Goal: Task Accomplishment & Management: Use online tool/utility

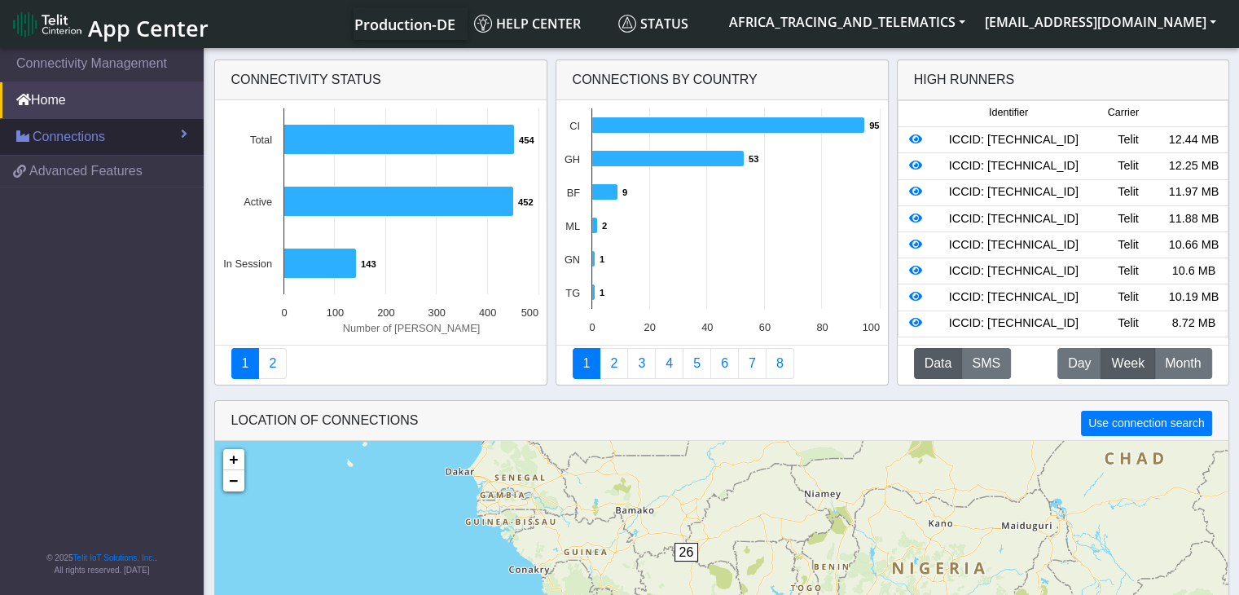
click at [111, 143] on link "Connections" at bounding box center [102, 137] width 204 height 36
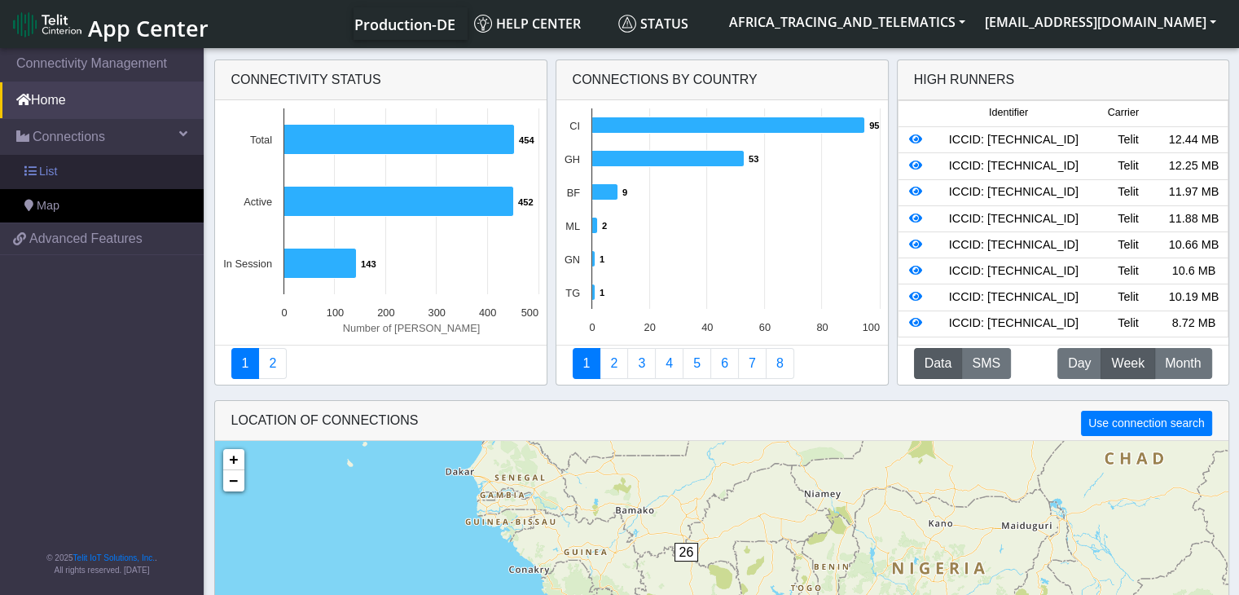
click at [107, 170] on link "List" at bounding box center [102, 172] width 204 height 34
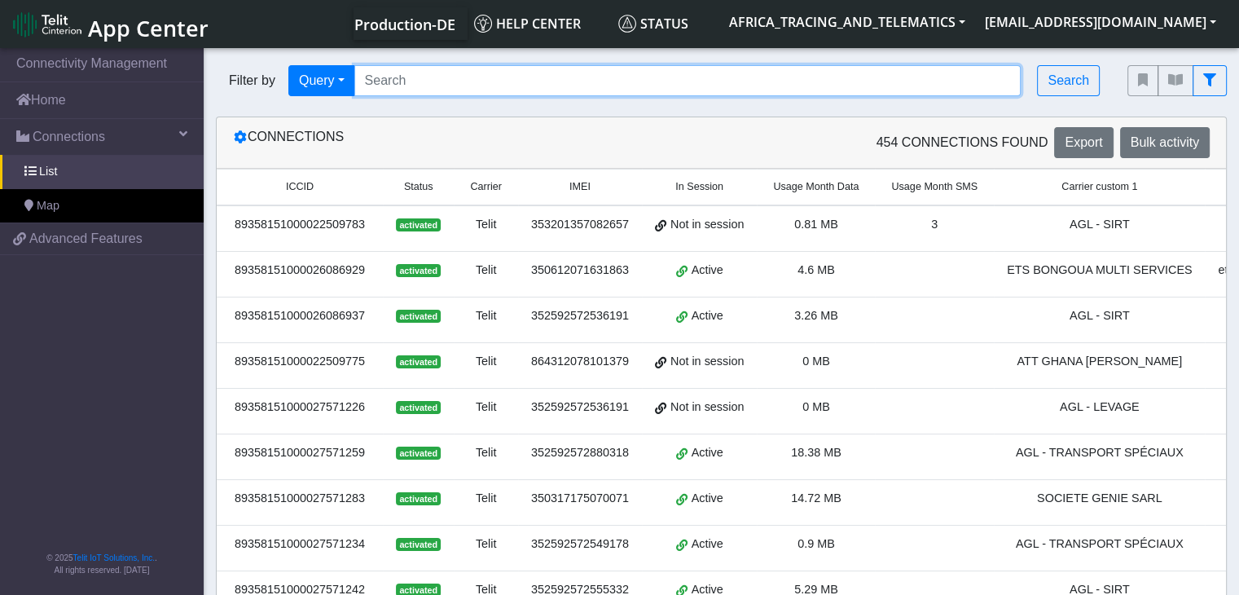
click at [577, 72] on input "Search..." at bounding box center [687, 80] width 667 height 31
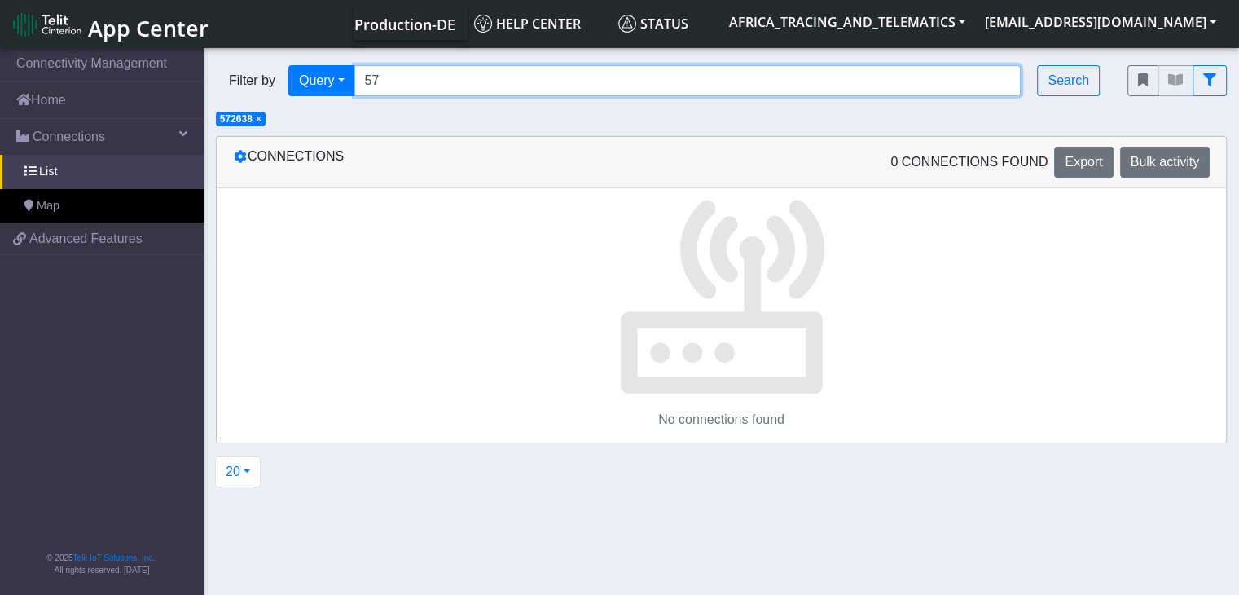
type input "5"
click at [401, 82] on input "Search..." at bounding box center [687, 80] width 667 height 31
paste input "8151000027572638"
type input "8151000027572638"
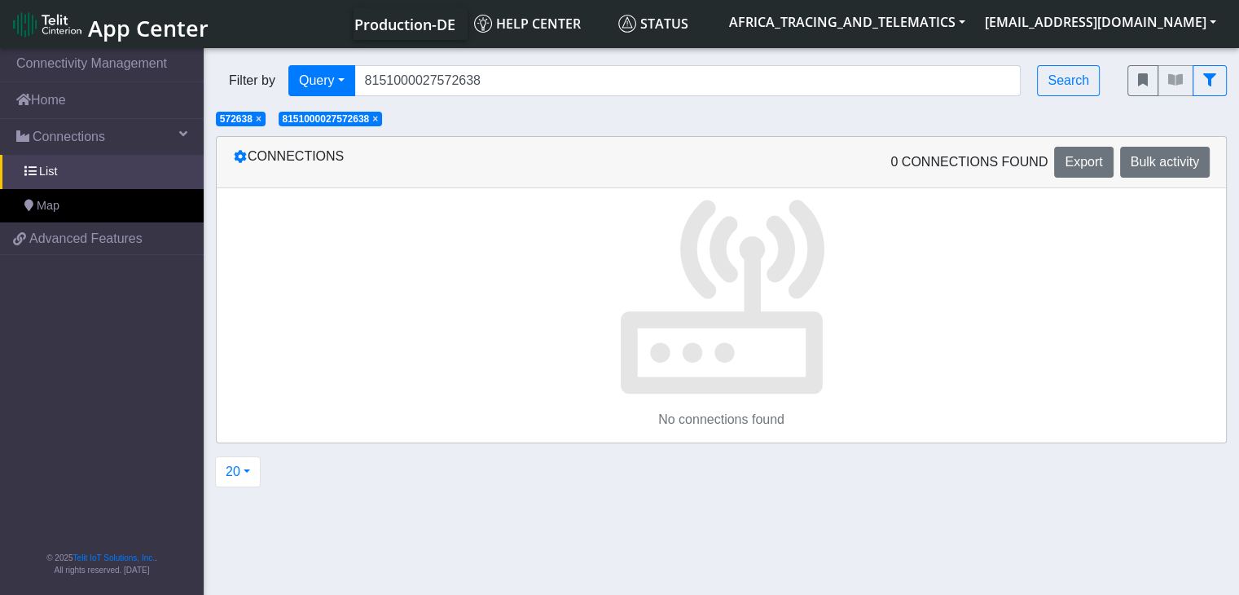
click at [261, 121] on span "×" at bounding box center [259, 118] width 6 height 11
click at [88, 178] on link "List" at bounding box center [102, 172] width 204 height 34
click at [50, 167] on span "List" at bounding box center [48, 172] width 18 height 18
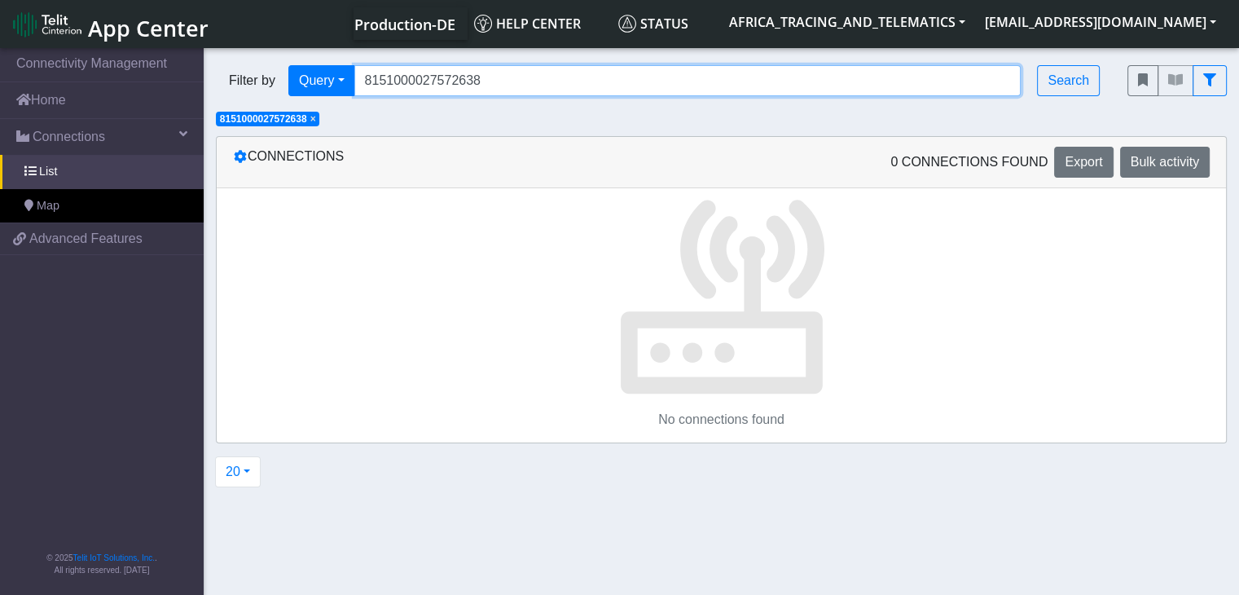
click at [466, 79] on input "8151000027572638" at bounding box center [687, 80] width 667 height 31
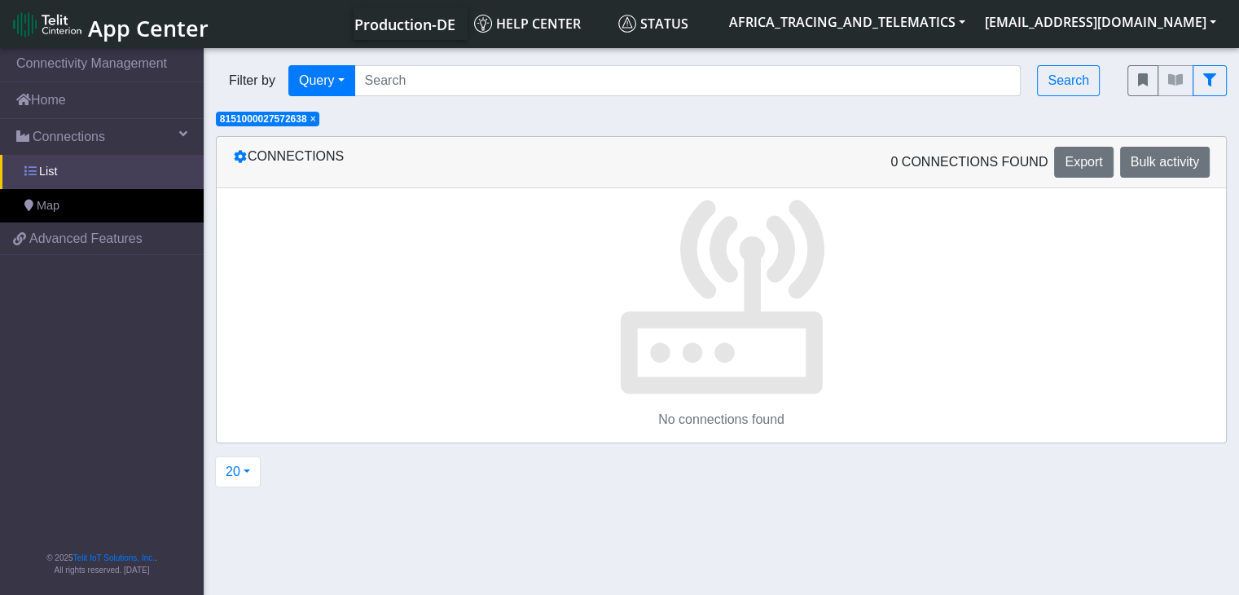
click at [101, 173] on link "List" at bounding box center [102, 172] width 204 height 34
click at [103, 135] on span "Connections" at bounding box center [69, 137] width 72 height 20
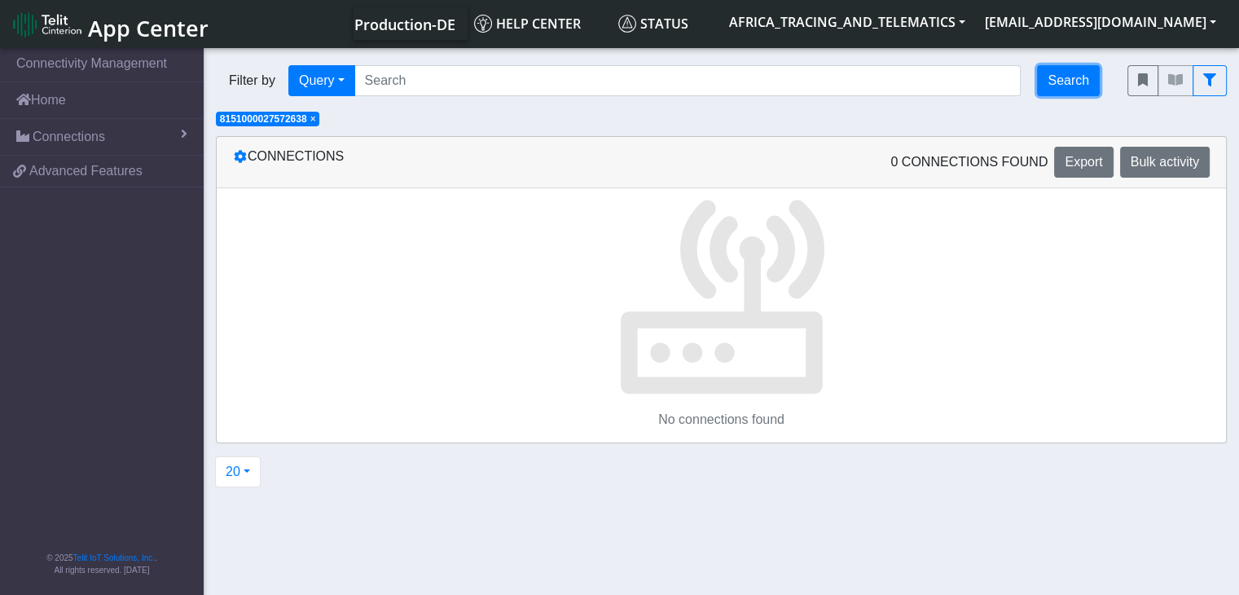
click at [1073, 89] on button "Search" at bounding box center [1068, 80] width 63 height 31
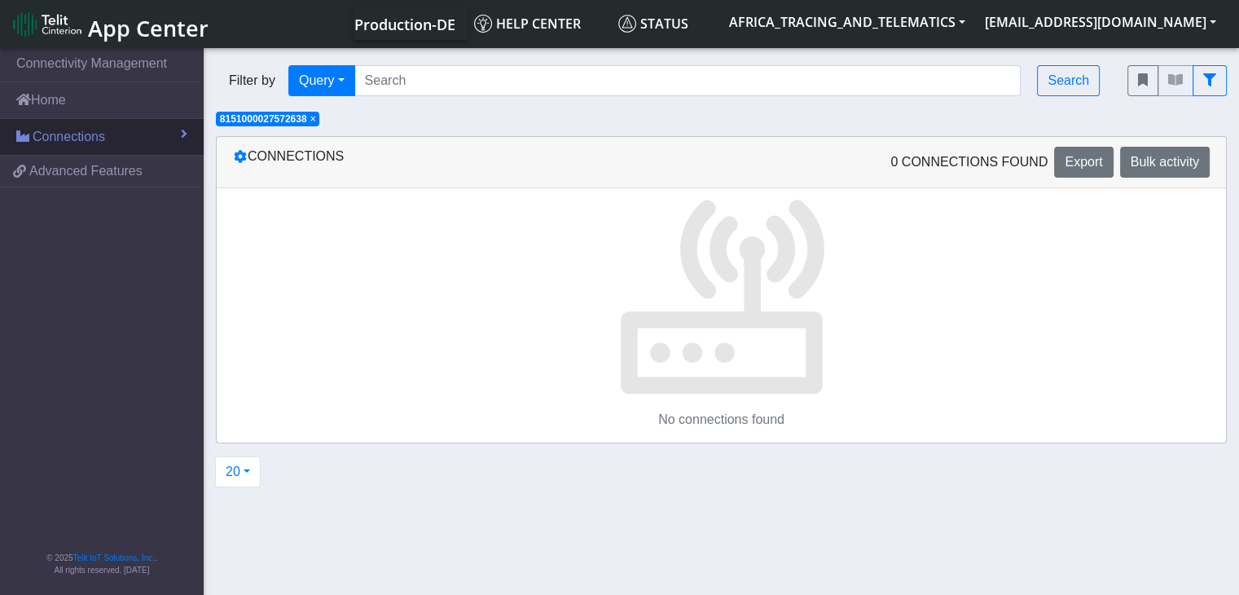
click at [72, 119] on link "Connections" at bounding box center [102, 137] width 204 height 36
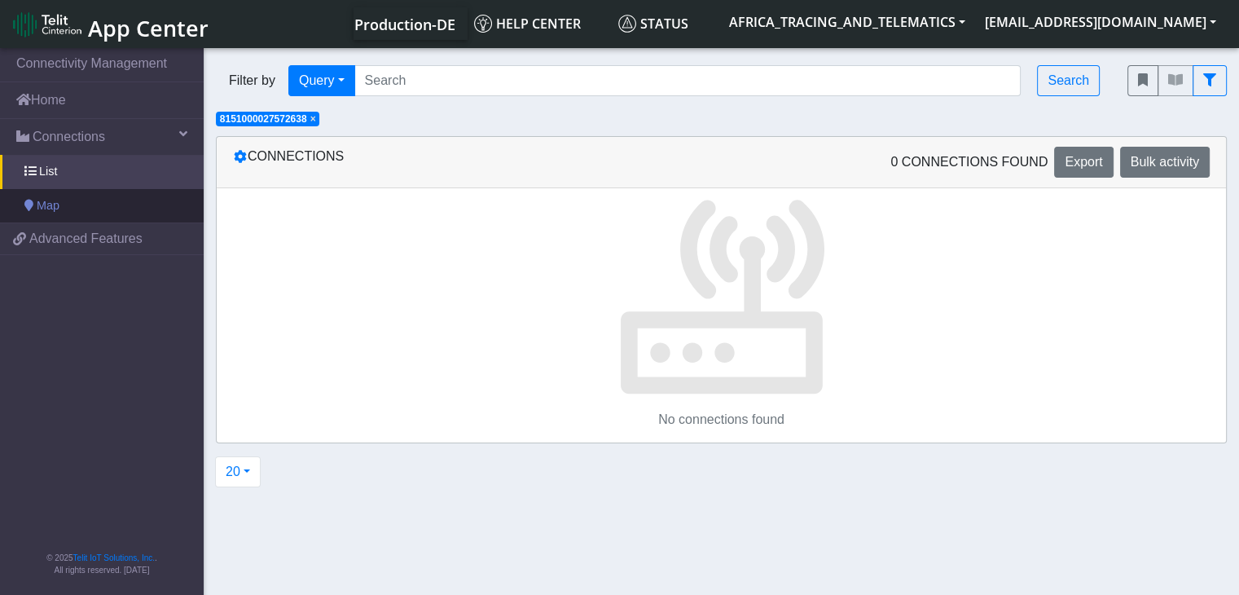
click at [55, 204] on span "Map" at bounding box center [48, 206] width 23 height 18
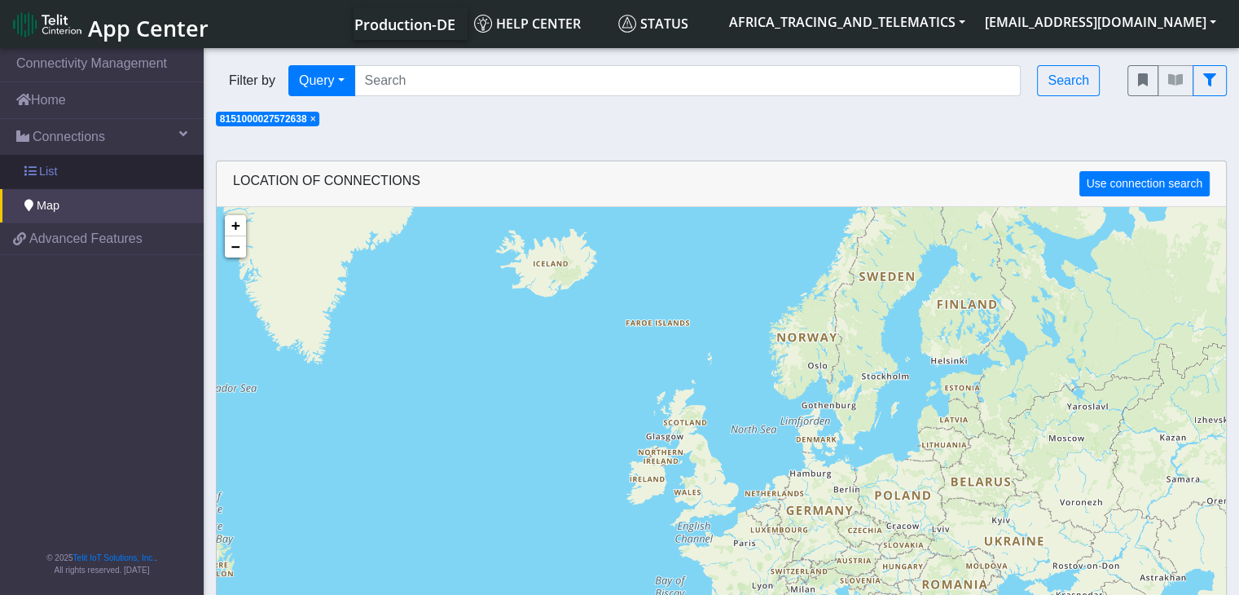
click at [51, 165] on span "List" at bounding box center [48, 172] width 18 height 18
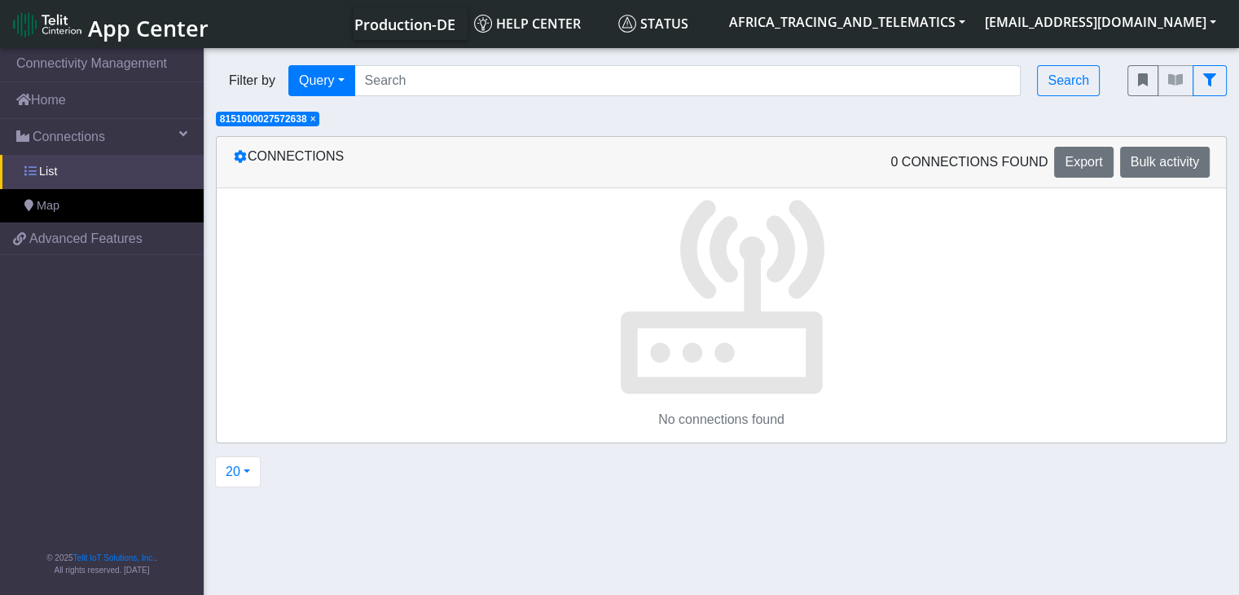
click at [51, 165] on span "List" at bounding box center [48, 172] width 18 height 18
click at [316, 123] on span "×" at bounding box center [313, 118] width 6 height 11
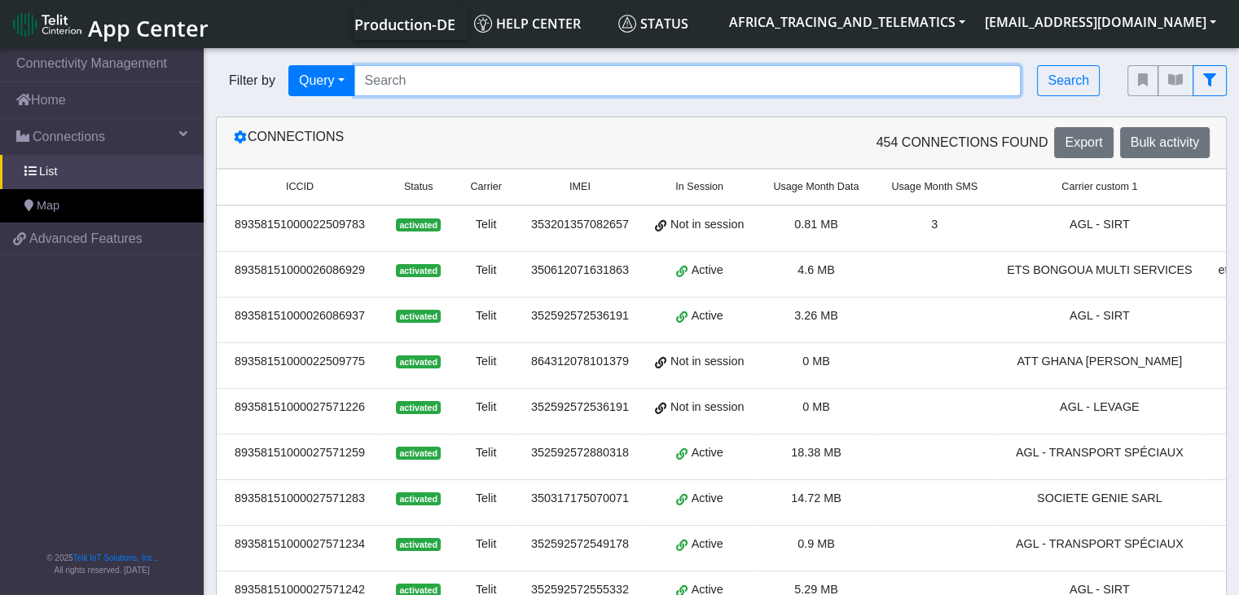
click at [828, 82] on input "Search..." at bounding box center [687, 80] width 667 height 31
paste input "89358151000027571655"
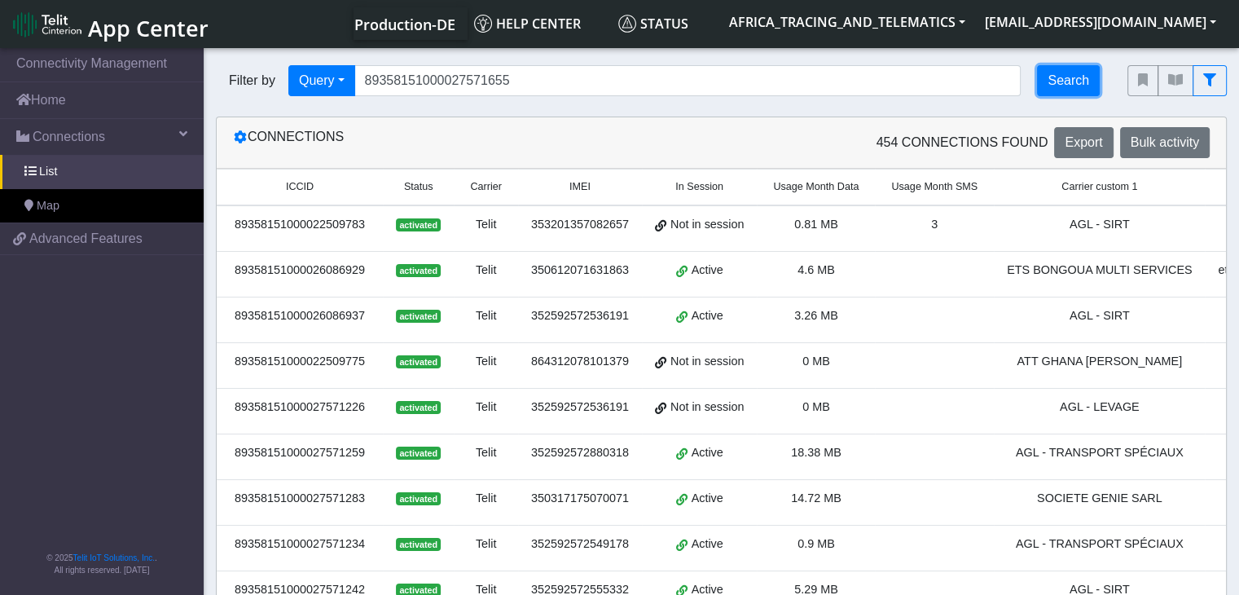
click at [1078, 72] on button "Search" at bounding box center [1068, 80] width 63 height 31
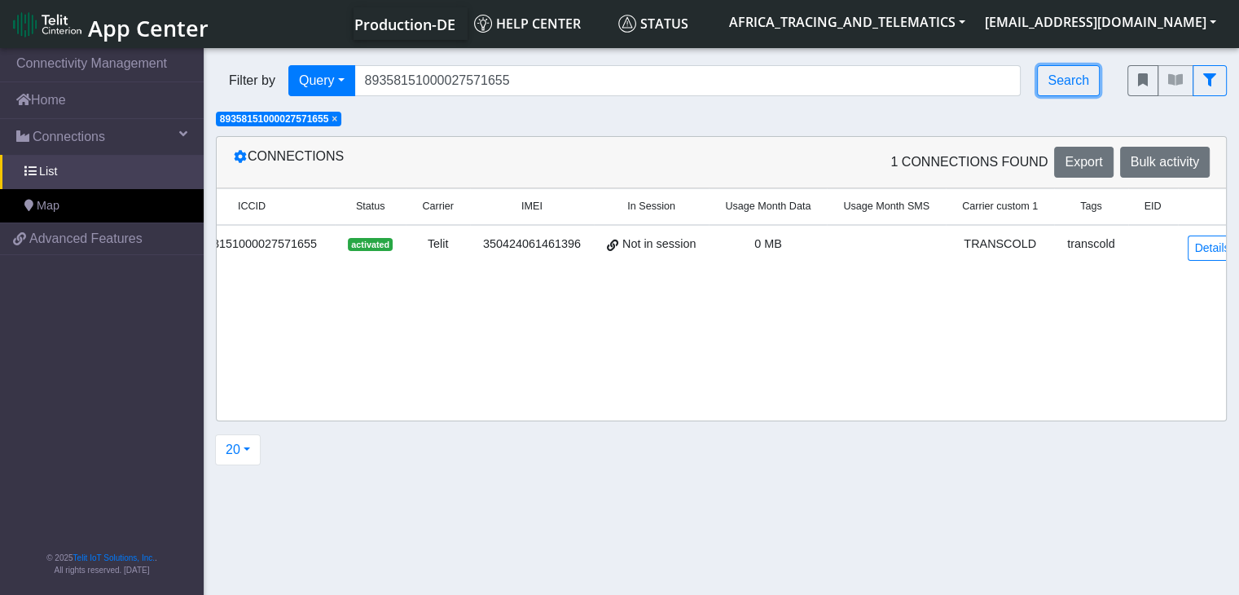
scroll to position [0, 56]
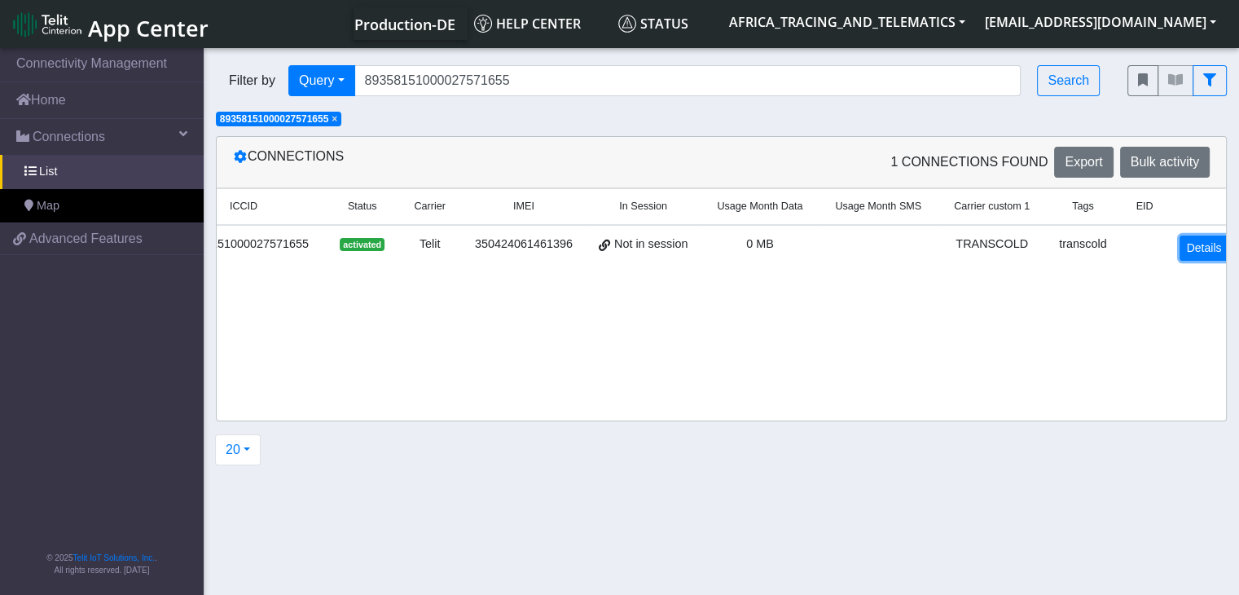
click at [1194, 246] on link "Details" at bounding box center [1204, 247] width 50 height 25
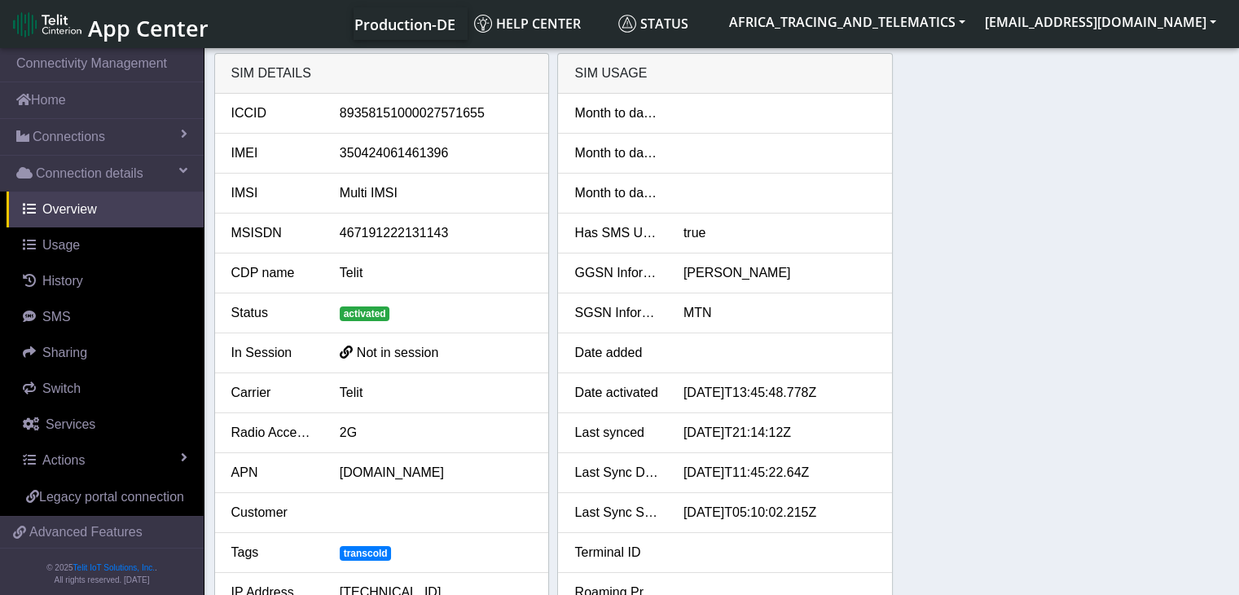
click at [747, 419] on li "Last synced [DATE]T21:14:12Z" at bounding box center [725, 433] width 334 height 40
click at [90, 133] on span "Connections" at bounding box center [69, 137] width 72 height 20
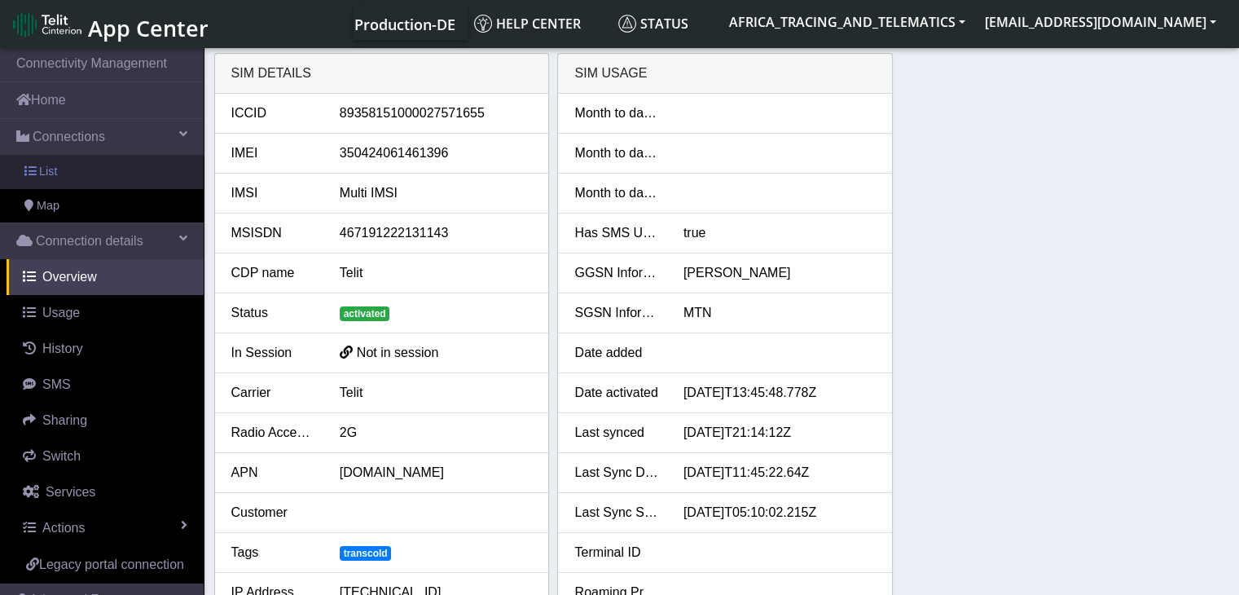
click at [46, 165] on span "List" at bounding box center [48, 172] width 18 height 18
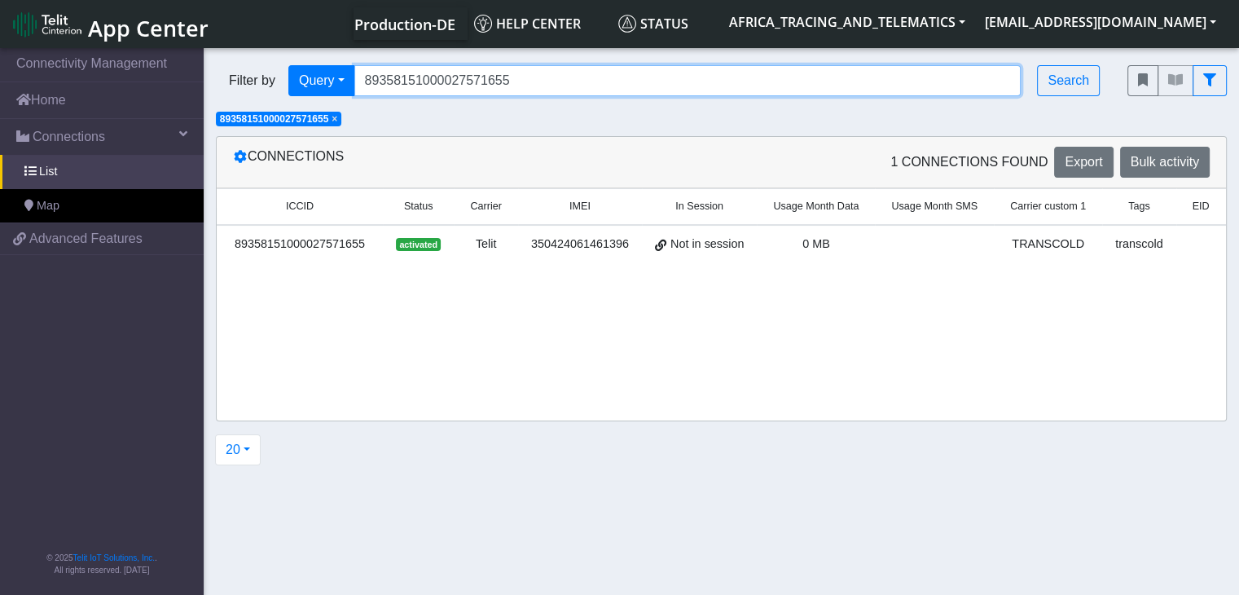
click at [479, 82] on input "89358151000027571655" at bounding box center [687, 80] width 667 height 31
paste input "151000027572638"
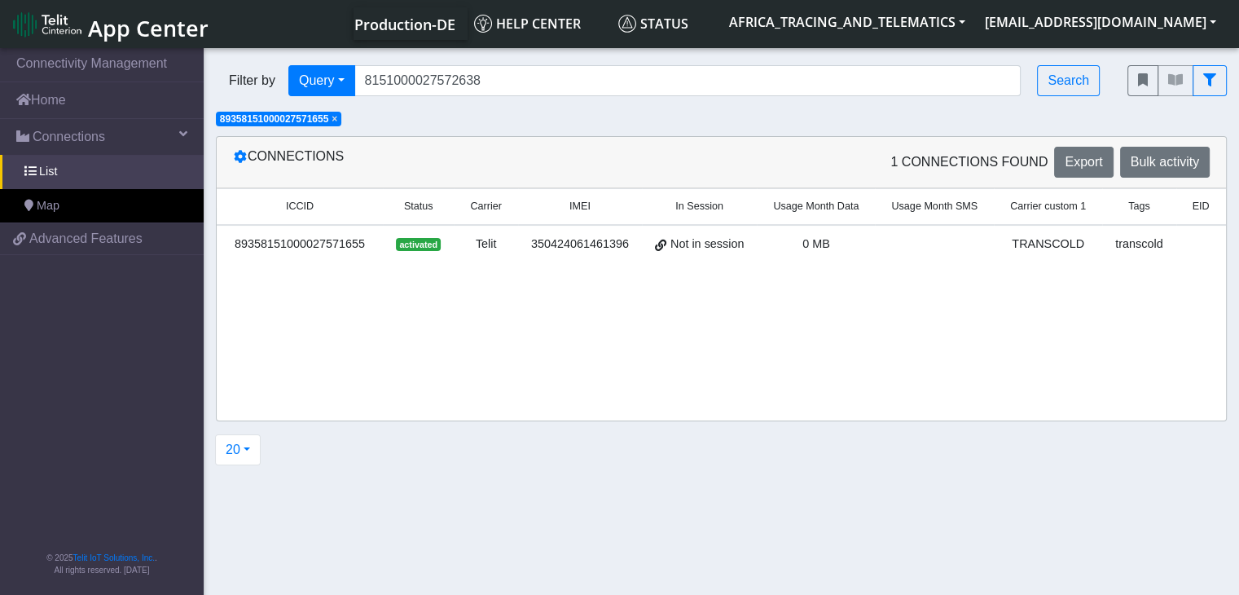
click at [337, 121] on span "×" at bounding box center [334, 118] width 6 height 11
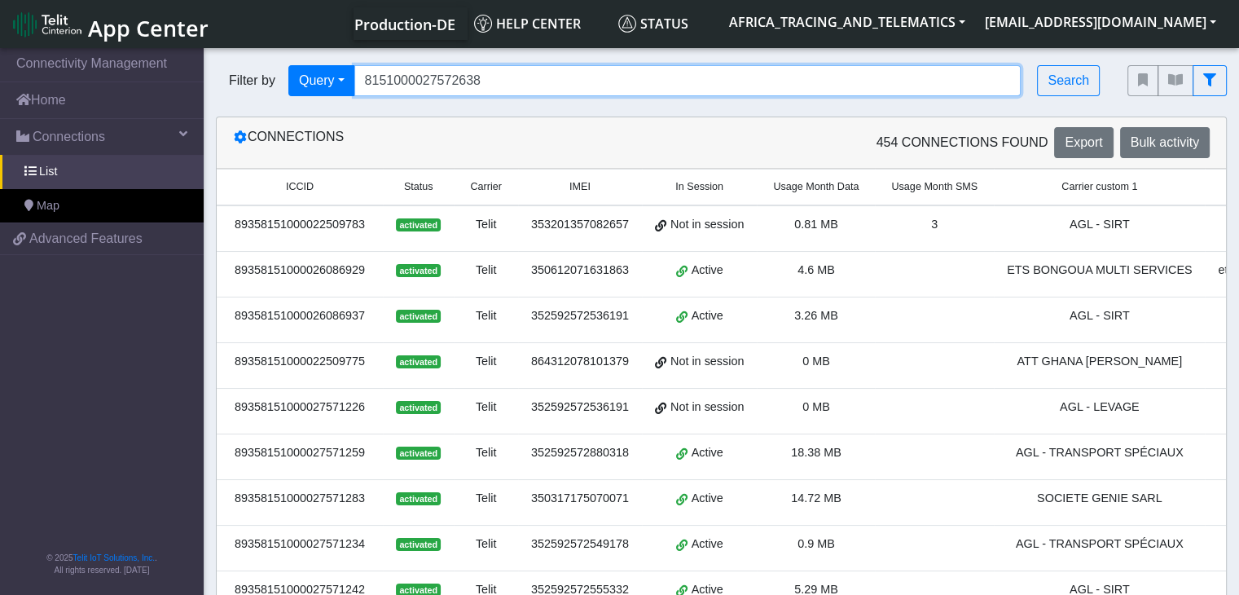
click at [556, 81] on input "8151000027572638" at bounding box center [687, 80] width 667 height 31
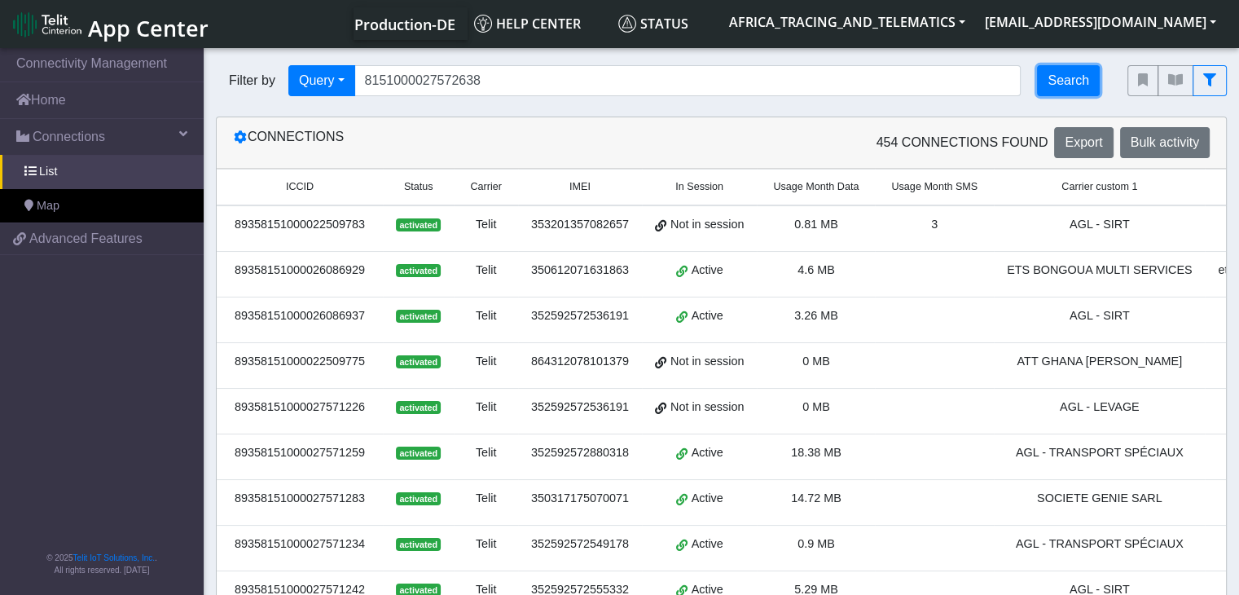
click at [1078, 76] on button "Search" at bounding box center [1068, 80] width 63 height 31
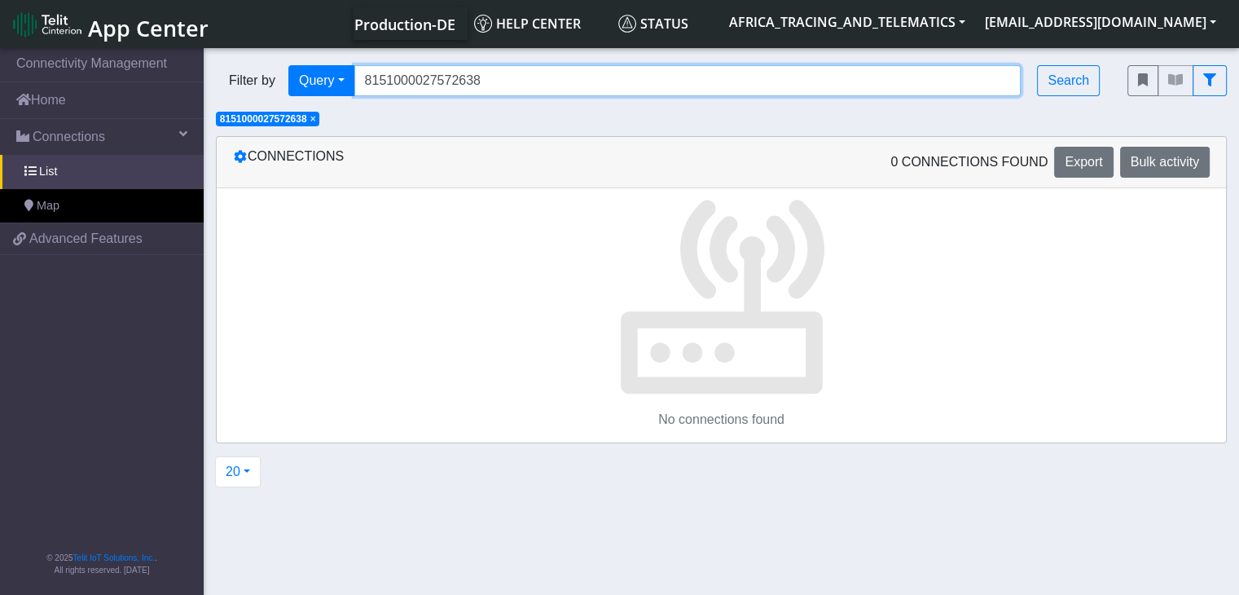
click at [405, 77] on input "8151000027572638" at bounding box center [687, 80] width 667 height 31
click at [443, 82] on input "8151000027572638" at bounding box center [687, 80] width 667 height 31
click at [420, 77] on input "8151000027572638" at bounding box center [687, 80] width 667 height 31
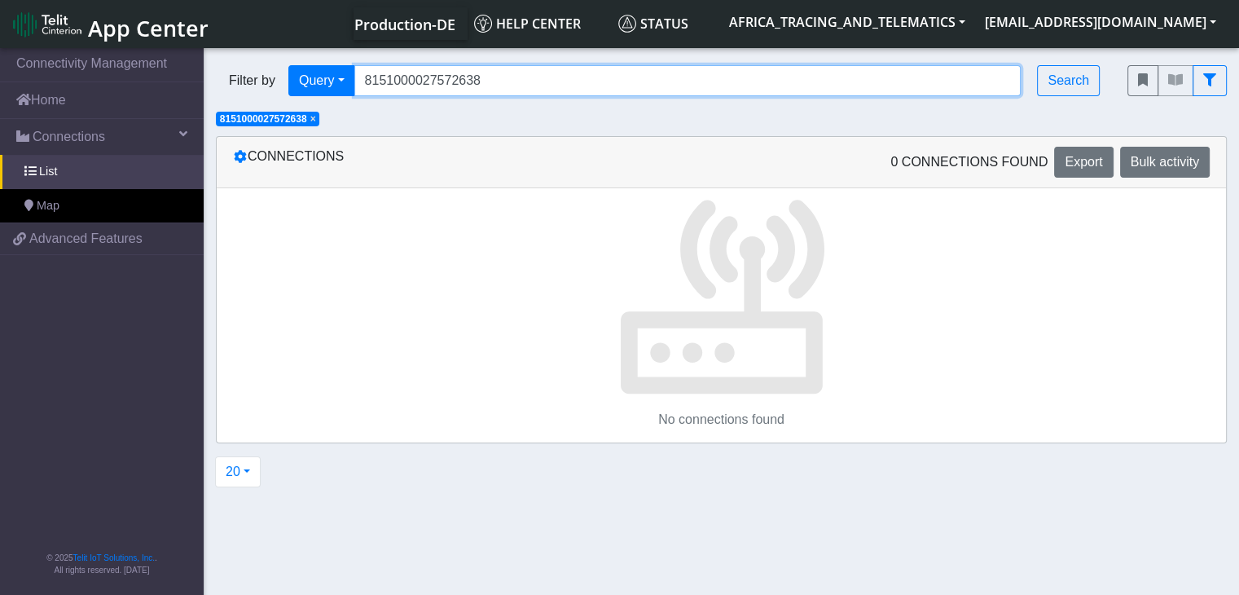
click at [420, 77] on input "8151000027572638" at bounding box center [687, 80] width 667 height 31
paste input "8935"
type input "89358151000027572638"
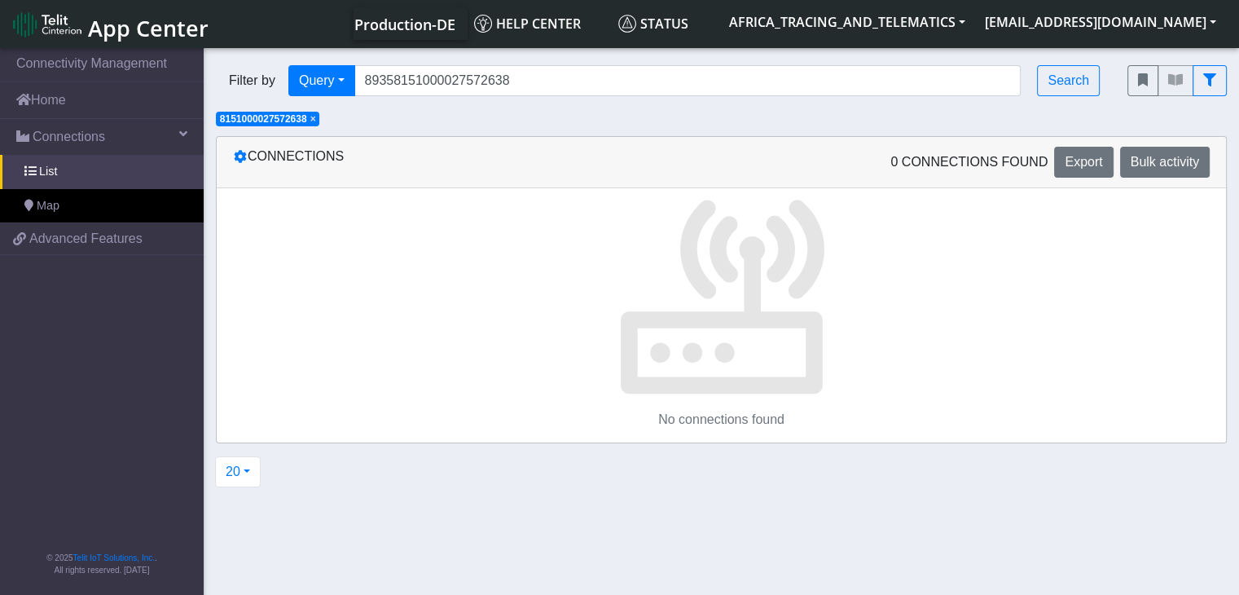
click at [316, 116] on span "×" at bounding box center [313, 118] width 6 height 11
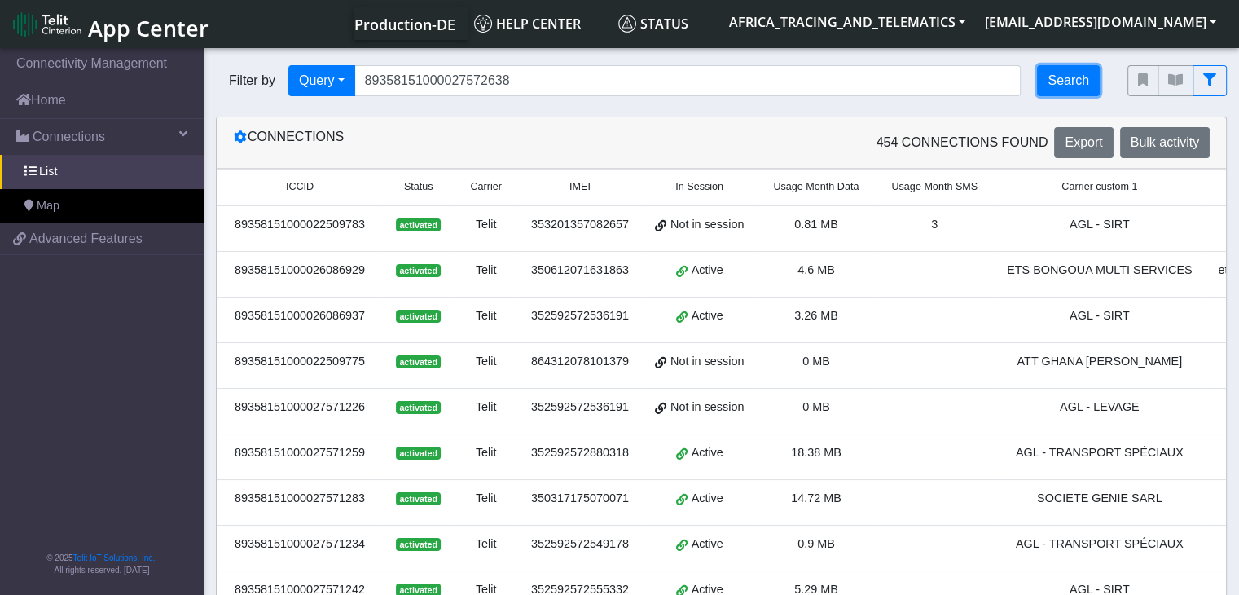
click at [1059, 71] on button "Search" at bounding box center [1068, 80] width 63 height 31
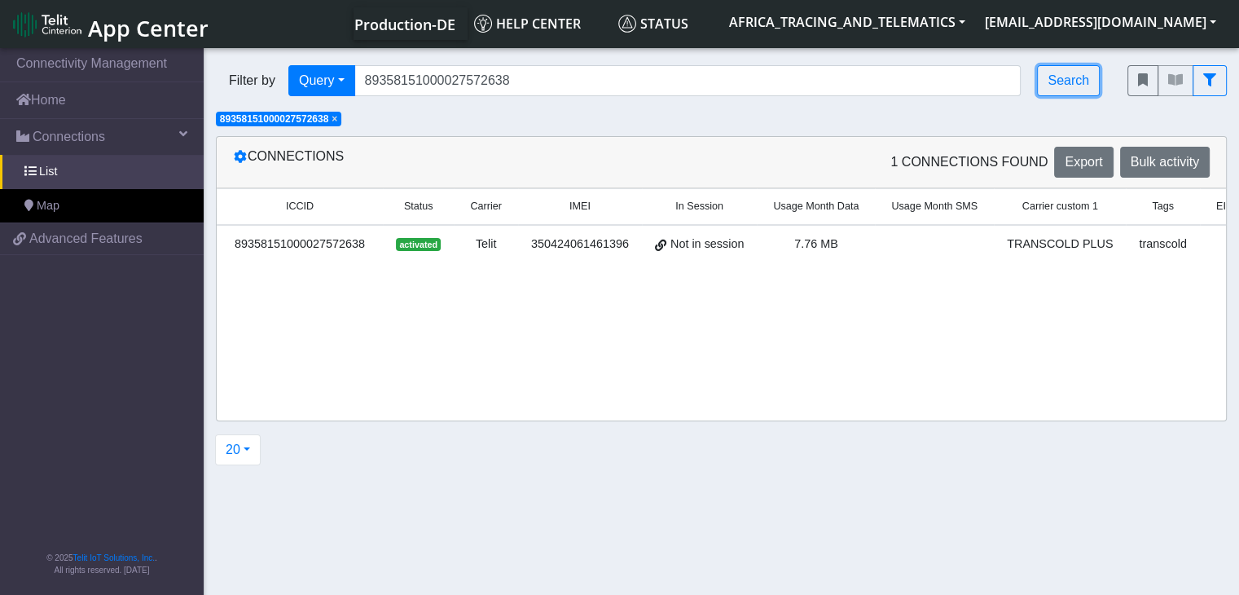
scroll to position [0, 70]
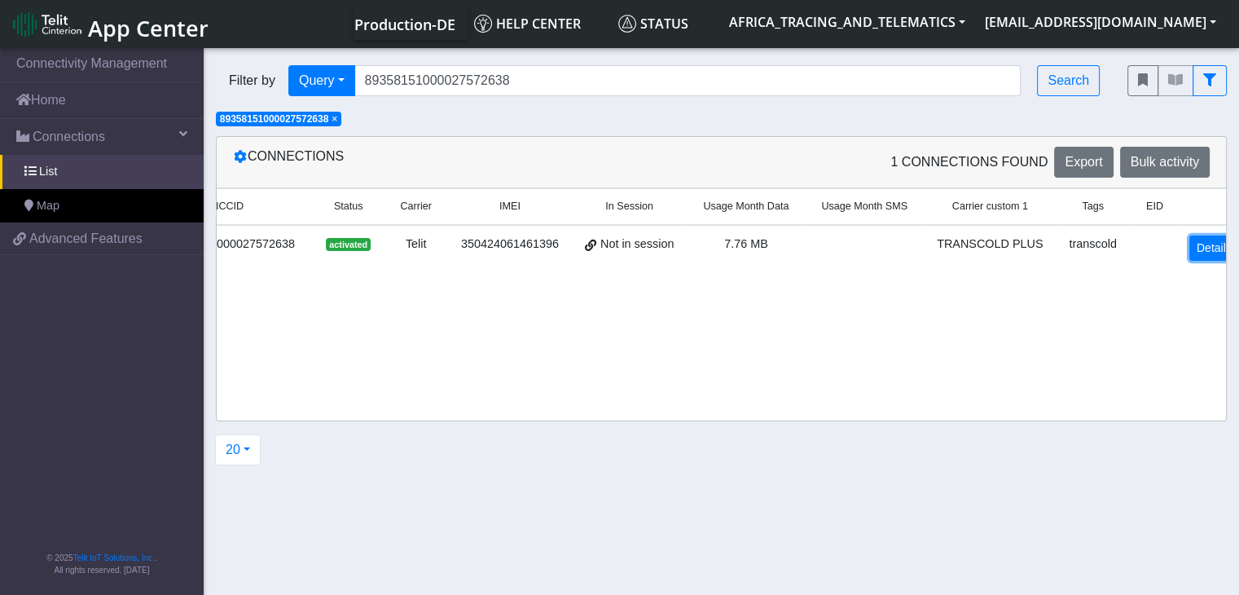
click at [1189, 247] on link "Details" at bounding box center [1214, 247] width 50 height 25
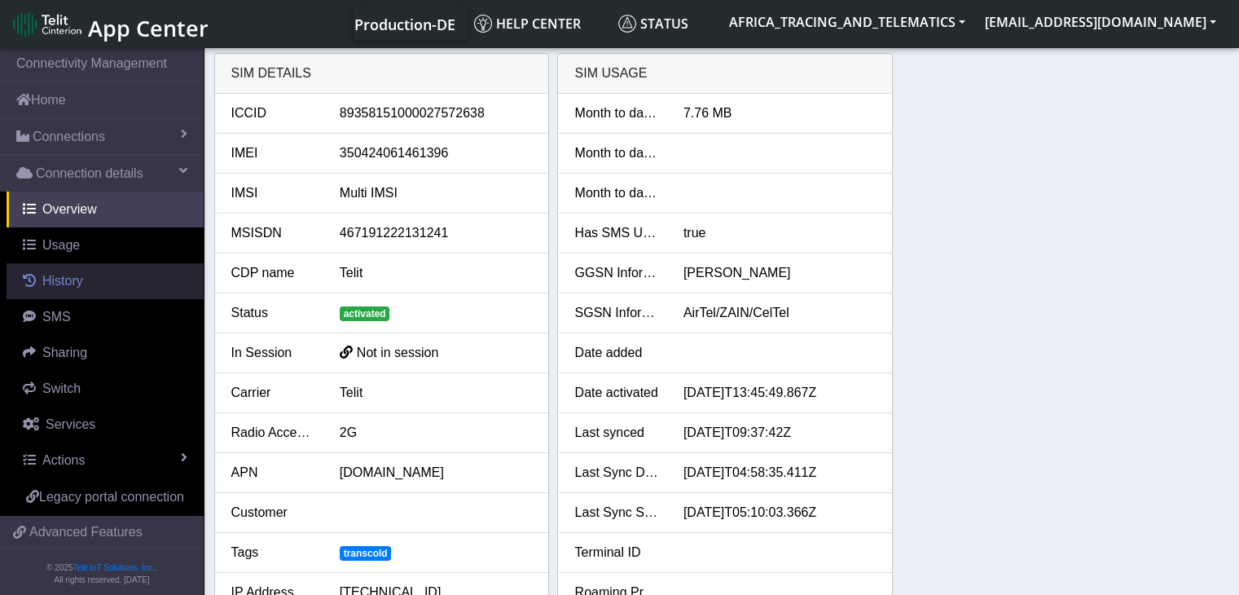
click at [90, 284] on link "History" at bounding box center [105, 281] width 197 height 36
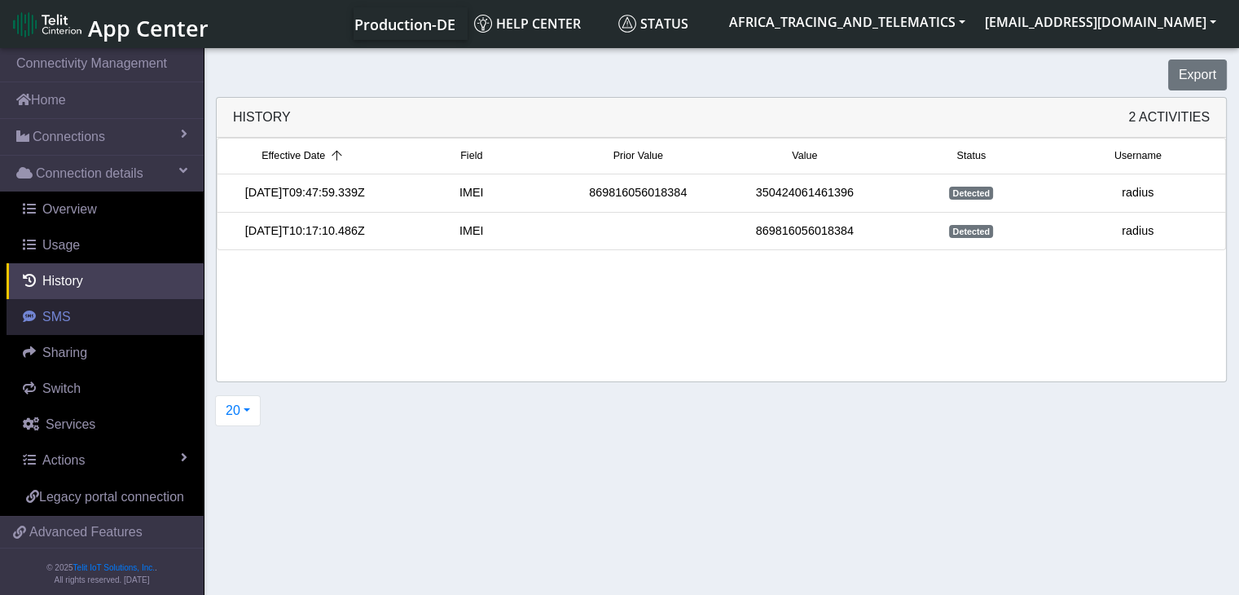
click at [50, 318] on span "SMS" at bounding box center [56, 316] width 29 height 14
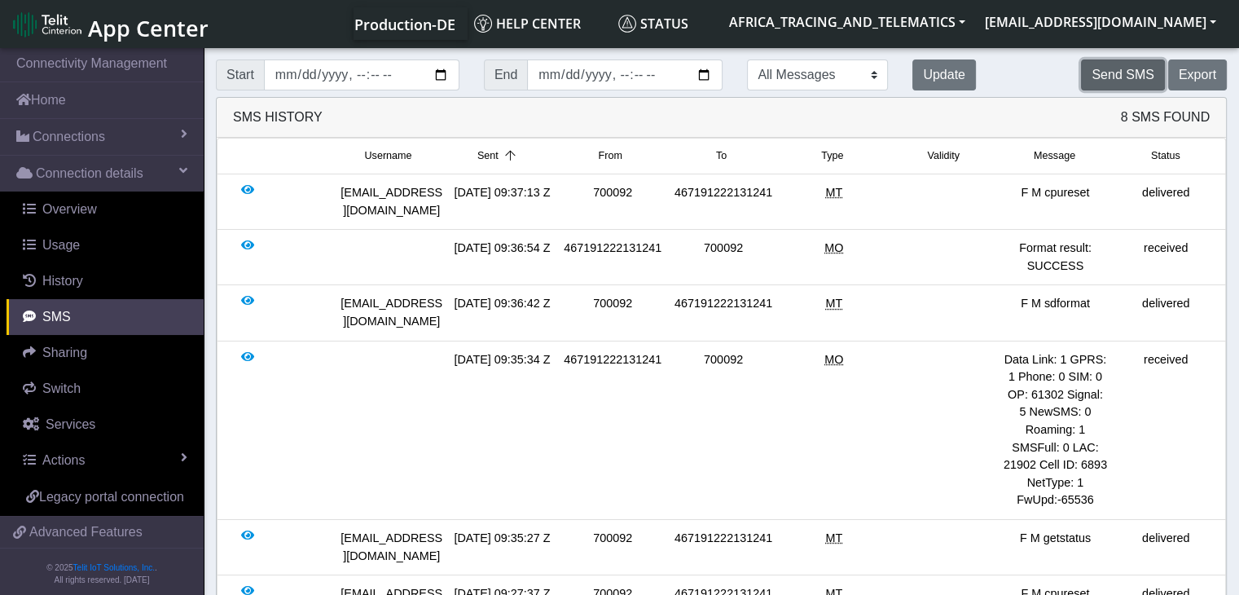
click at [1112, 77] on button "Send SMS" at bounding box center [1122, 74] width 83 height 31
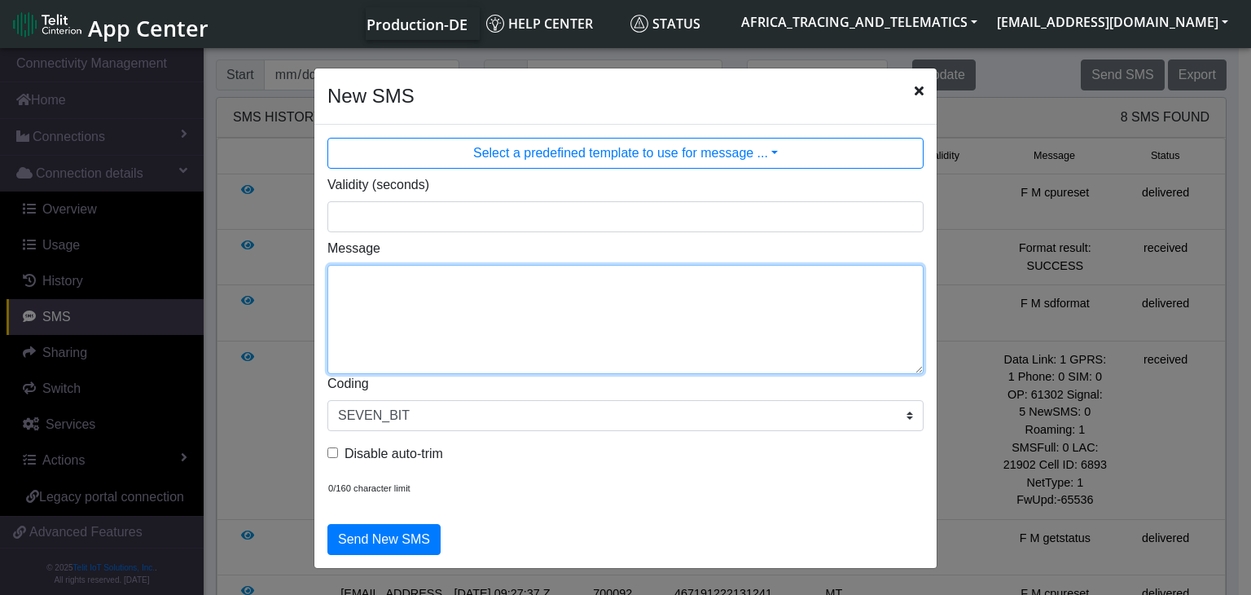
click at [508, 270] on textarea "Message" at bounding box center [625, 319] width 596 height 109
type textarea "F M getparam 50310;50320;50330;50340;50350;"
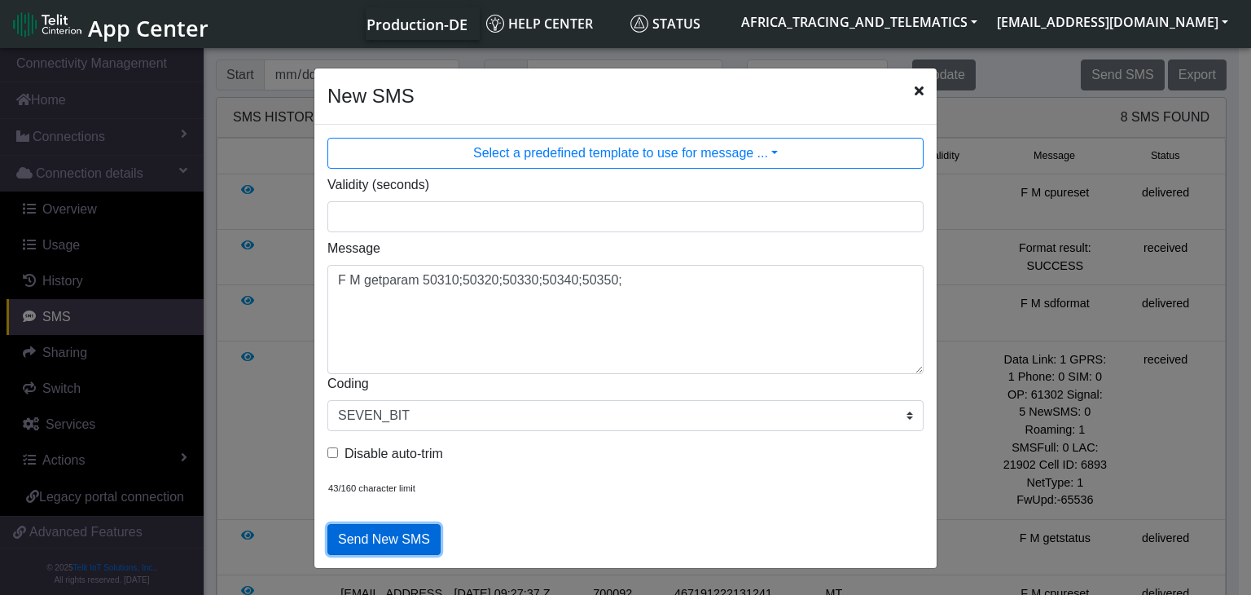
click at [388, 533] on button "Send New SMS" at bounding box center [383, 539] width 113 height 31
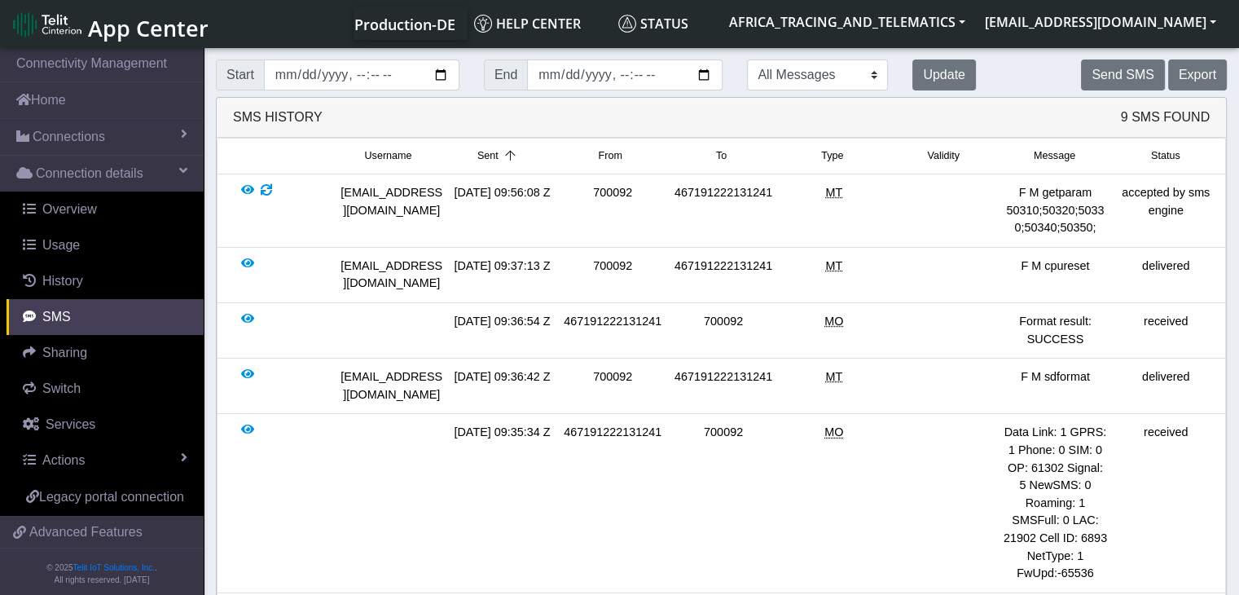
click at [696, 416] on li "[DATE] 09:35:34 Z 467191222131241 700092 MO Data Link: 1 GPRS: 1 Phone: 0 SIM: …" at bounding box center [721, 503] width 1009 height 178
click at [912, 78] on button "Update" at bounding box center [944, 74] width 64 height 31
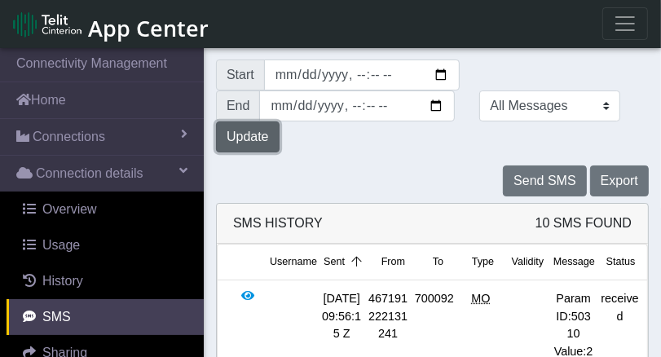
click at [279, 121] on button "Update" at bounding box center [248, 136] width 64 height 31
